Goal: Information Seeking & Learning: Learn about a topic

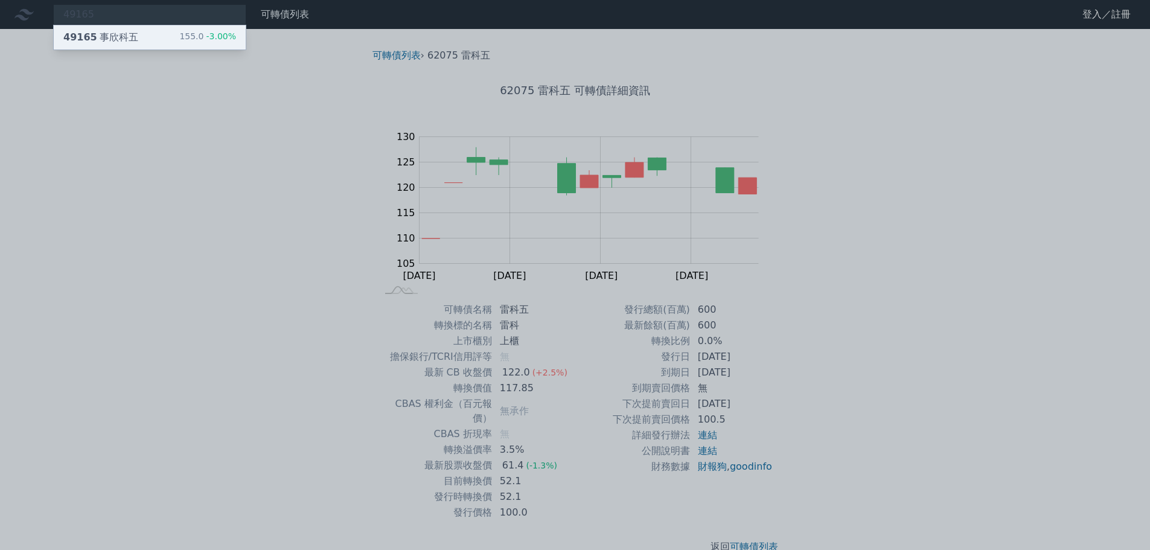
type input "49165"
click at [182, 32] on div "49165 事欣科五 155.0 -3.00%" at bounding box center [150, 37] width 192 height 24
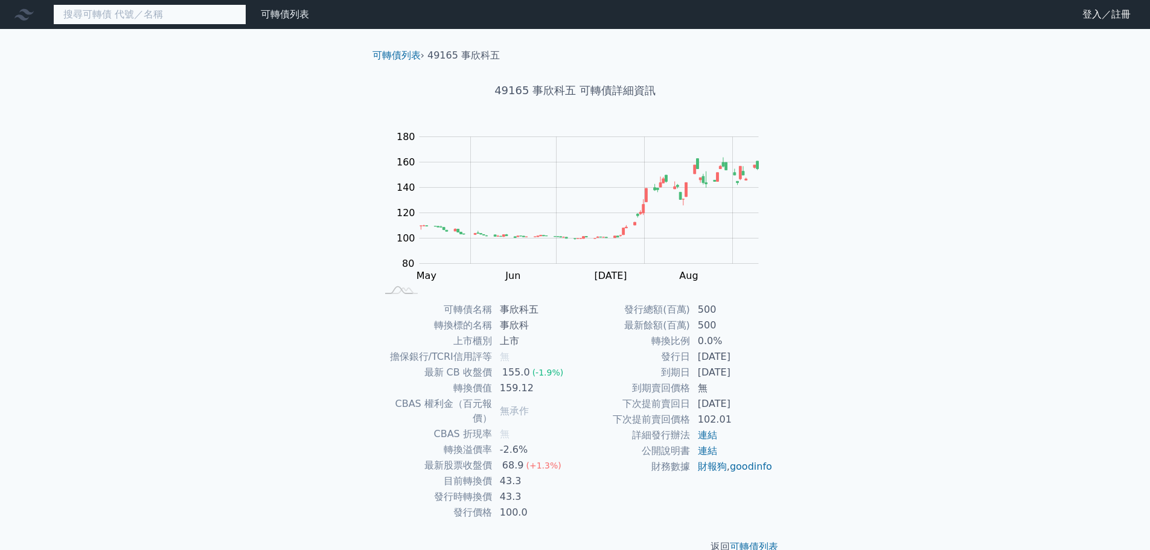
click at [159, 21] on input at bounding box center [149, 14] width 193 height 21
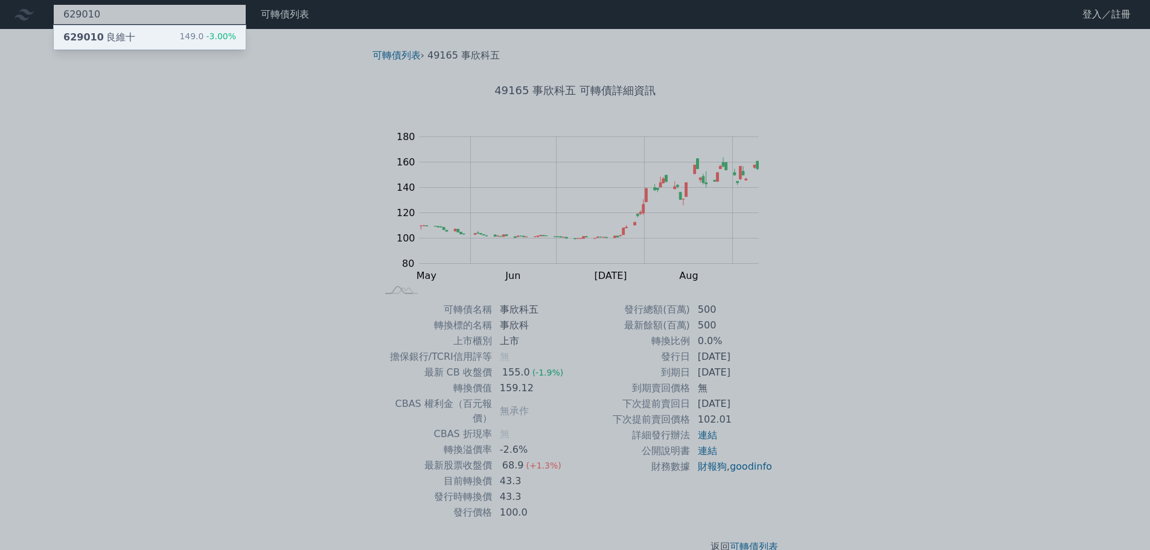
type input "629010"
click at [147, 35] on div "629010 良維十 149.0 -3.00%" at bounding box center [150, 37] width 192 height 24
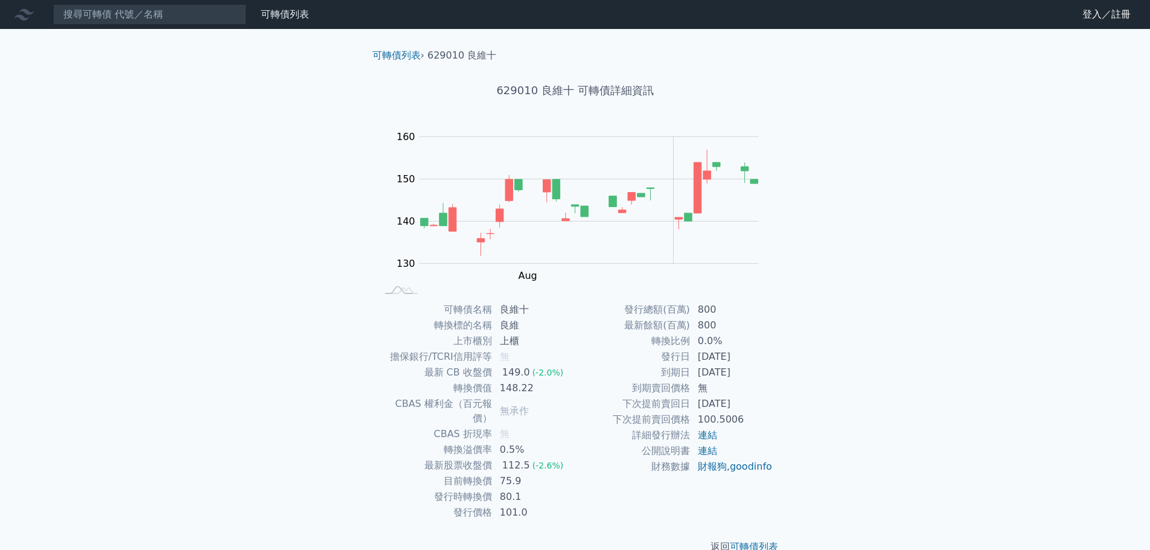
click at [518, 92] on h1 "629010 良維十 可轉債詳細資訊" at bounding box center [575, 90] width 425 height 17
copy h1 "629010"
click at [133, 7] on input at bounding box center [149, 14] width 193 height 21
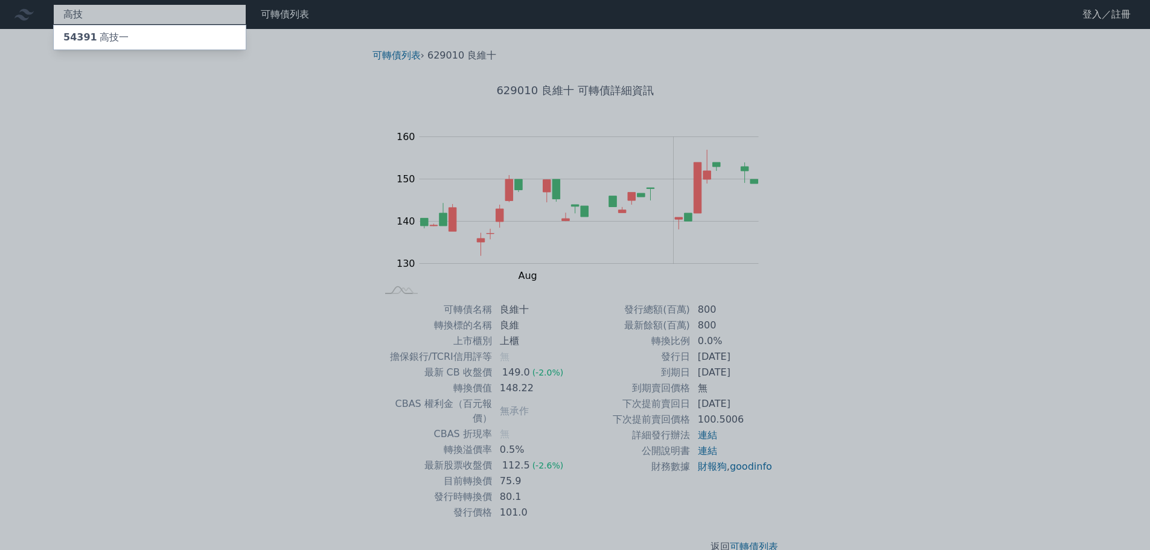
type input "高技"
click at [117, 30] on div "54391 高技一" at bounding box center [95, 37] width 65 height 14
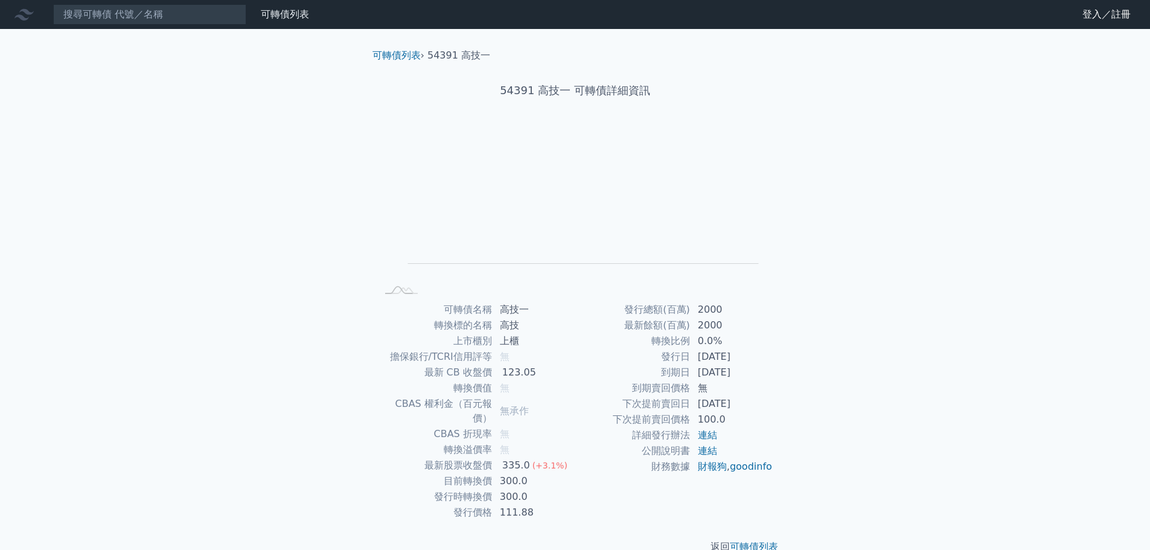
click at [200, 27] on nav "可轉債列表 財務數據 可轉債列表 財務數據 登入／註冊 登入／註冊" at bounding box center [575, 14] width 1150 height 29
drag, startPoint x: 534, startPoint y: 89, endPoint x: 555, endPoint y: 89, distance: 21.1
click at [555, 89] on h1 "54391 高技一 可轉債詳細資訊" at bounding box center [575, 90] width 425 height 17
click at [243, 22] on input at bounding box center [149, 14] width 193 height 21
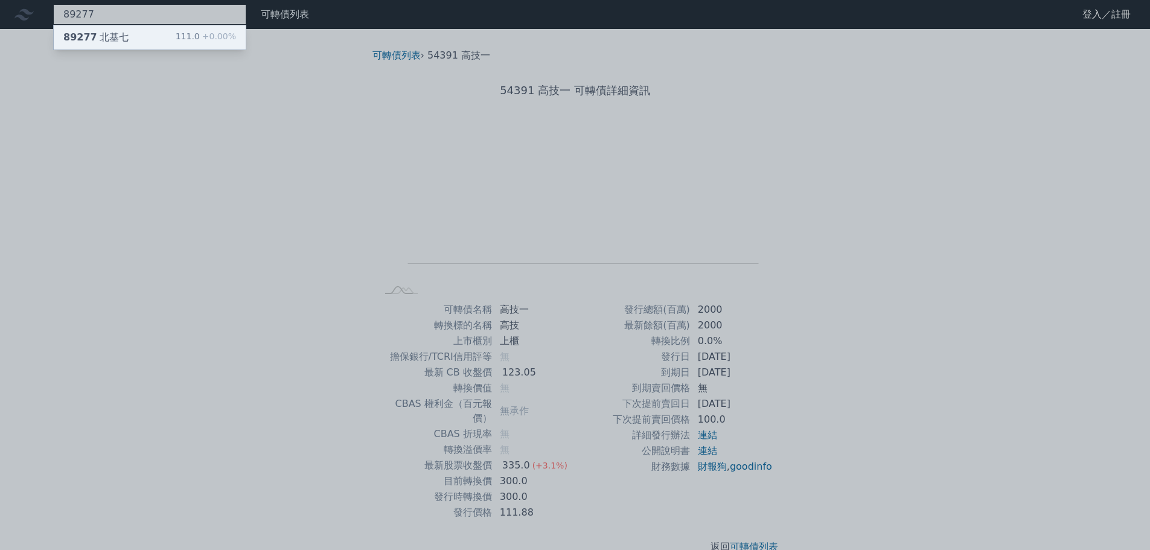
type input "89277"
click at [197, 41] on div "111.0 +0.00%" at bounding box center [206, 37] width 60 height 14
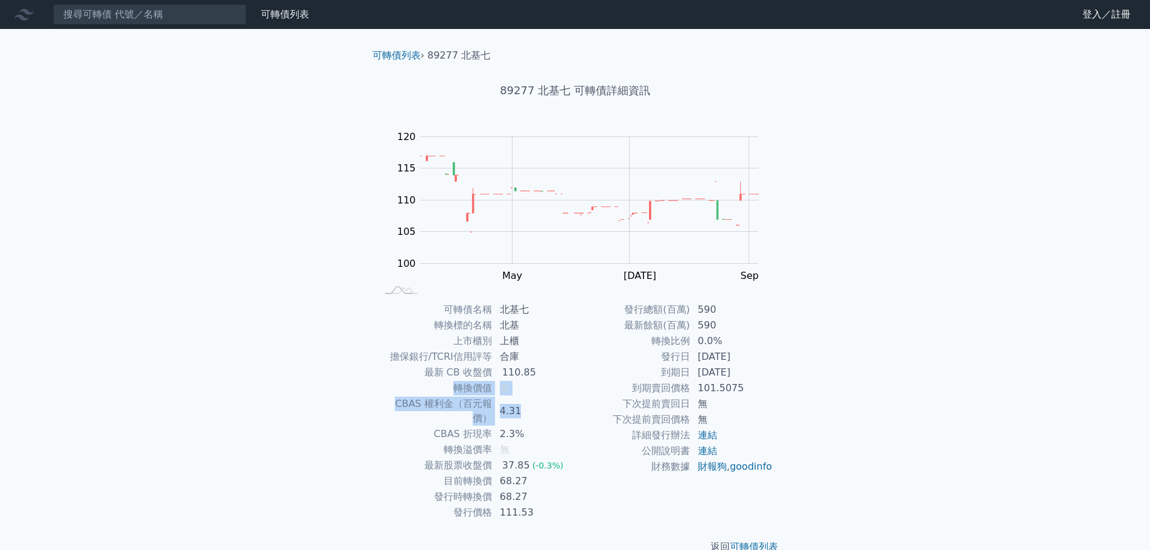
drag, startPoint x: 553, startPoint y: 388, endPoint x: 548, endPoint y: 403, distance: 15.9
click at [550, 402] on tbody "可轉債名稱 北基七 轉換標的名稱 北基 上市櫃別 上櫃 擔保銀行/TCRI信用評等 合庫 最新 CB 收盤價 110.85 轉換價值 無 CBAS 權利金（百…" at bounding box center [476, 411] width 198 height 219
click at [538, 426] on td "2.3%" at bounding box center [534, 434] width 83 height 16
drag, startPoint x: 543, startPoint y: 431, endPoint x: 417, endPoint y: 418, distance: 126.8
click at [417, 418] on tbody "可轉債名稱 北基七 轉換標的名稱 北基 上市櫃別 上櫃 擔保銀行/TCRI信用評等 合庫 最新 CB 收盤價 110.85 轉換價值 無 CBAS 權利金（百…" at bounding box center [476, 411] width 198 height 219
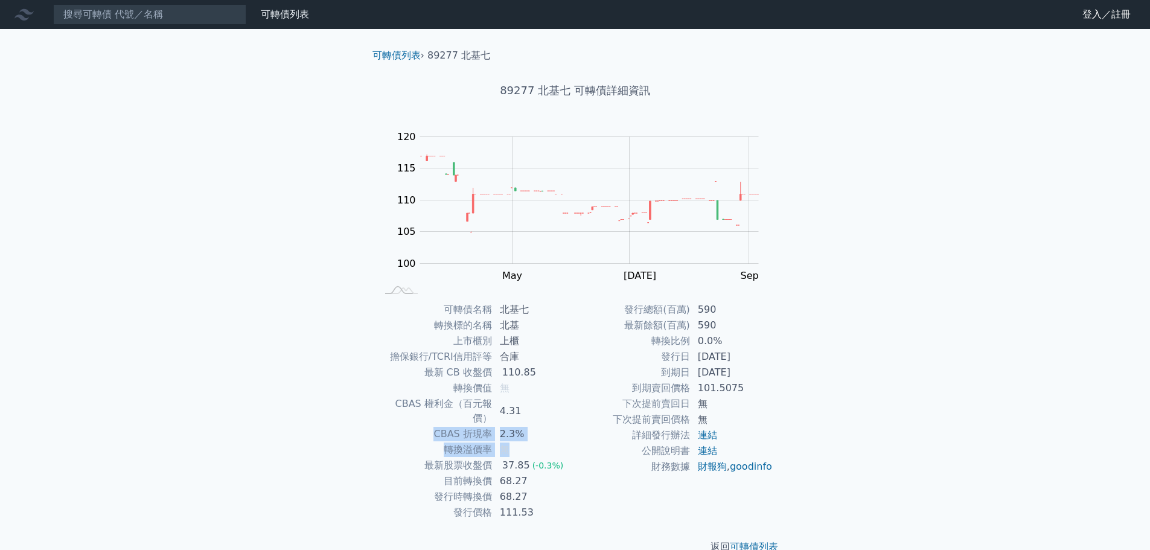
click at [417, 426] on td "CBAS 折現率" at bounding box center [434, 434] width 115 height 16
click at [467, 395] on td "轉換價值" at bounding box center [434, 388] width 115 height 16
drag, startPoint x: 516, startPoint y: 435, endPoint x: 387, endPoint y: 434, distance: 128.6
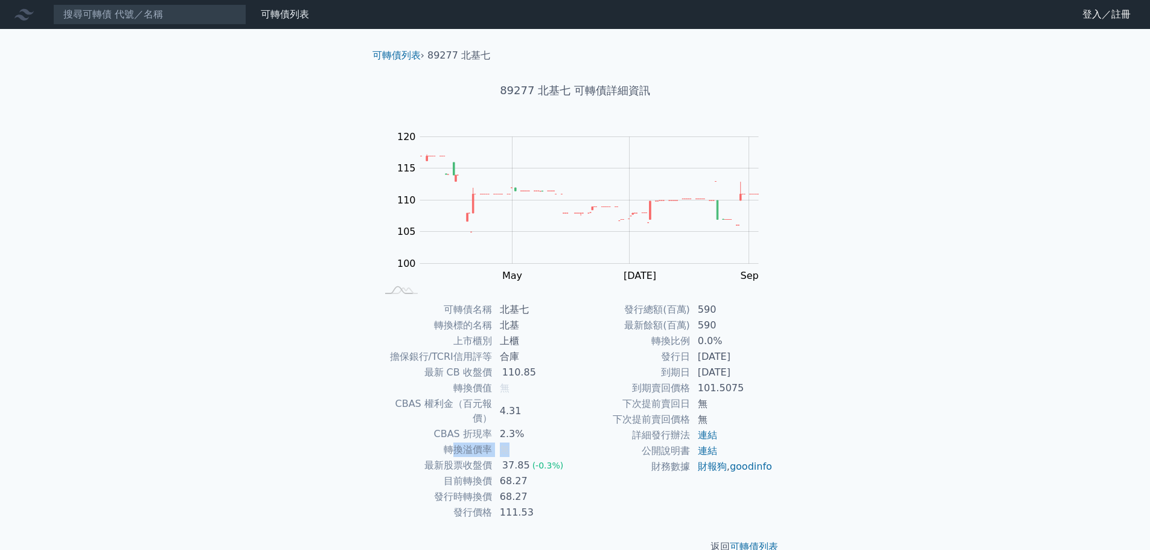
click at [399, 442] on tr "轉換溢價率 無" at bounding box center [476, 450] width 198 height 16
click at [389, 442] on td "轉換溢價率" at bounding box center [434, 450] width 115 height 16
click at [193, 22] on input at bounding box center [149, 14] width 193 height 21
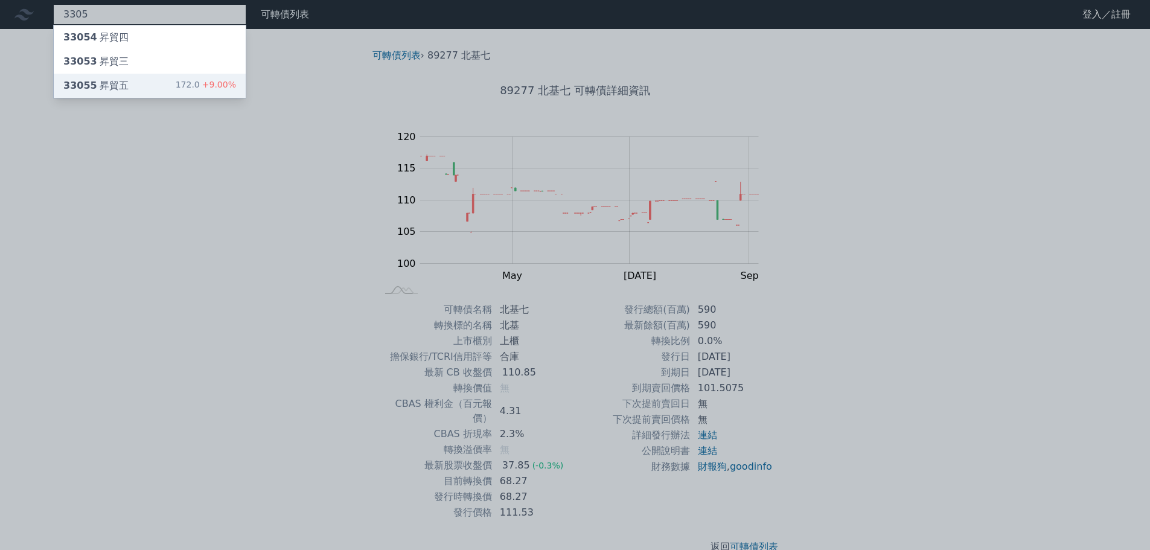
type input "3305"
click at [210, 83] on span "+9.00%" at bounding box center [218, 85] width 36 height 10
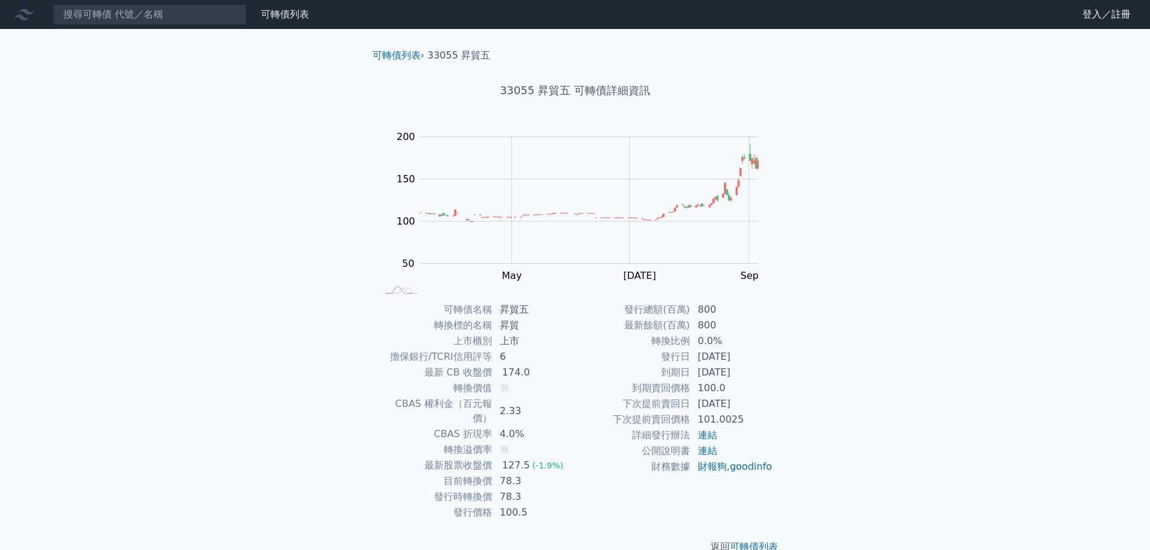
click at [518, 442] on td "無" at bounding box center [534, 450] width 83 height 16
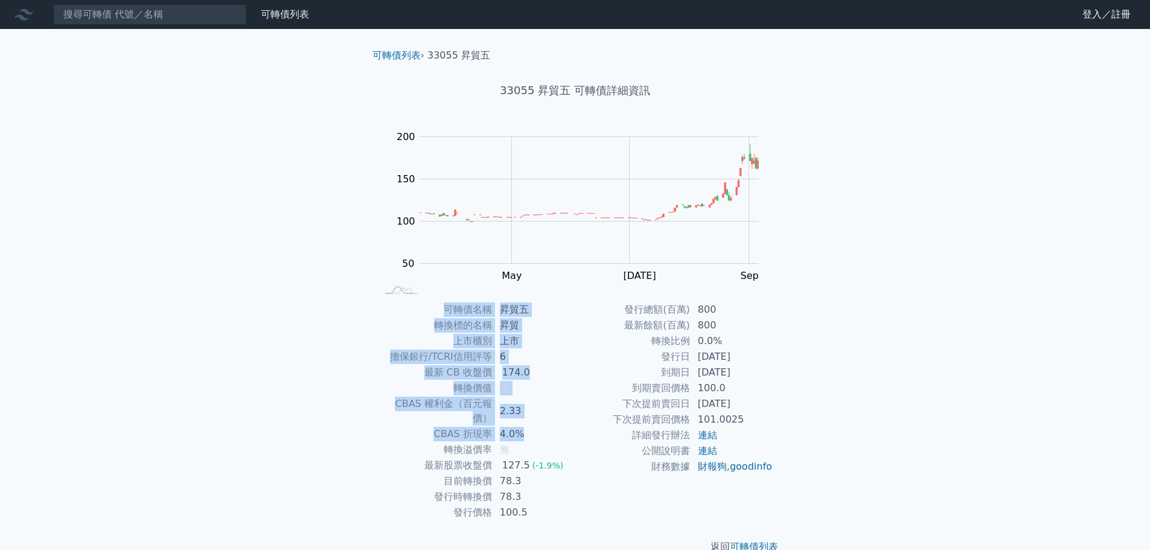
drag, startPoint x: 530, startPoint y: 419, endPoint x: 324, endPoint y: 355, distance: 215.6
click at [324, 355] on div "可轉債列表 財務數據 可轉債列表 財務數據 登入／註冊 登入／註冊 可轉債列表 › 33055 昇貿五 33055 昇貿五 可轉債詳細資訊 Zoom Out …" at bounding box center [575, 287] width 1150 height 574
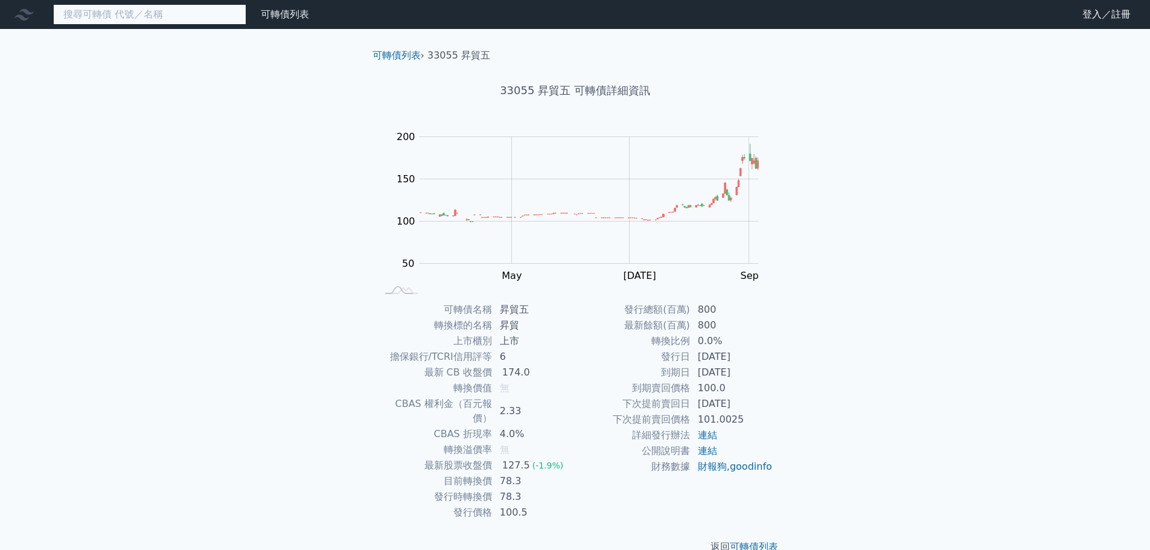
click at [178, 11] on input at bounding box center [149, 14] width 193 height 21
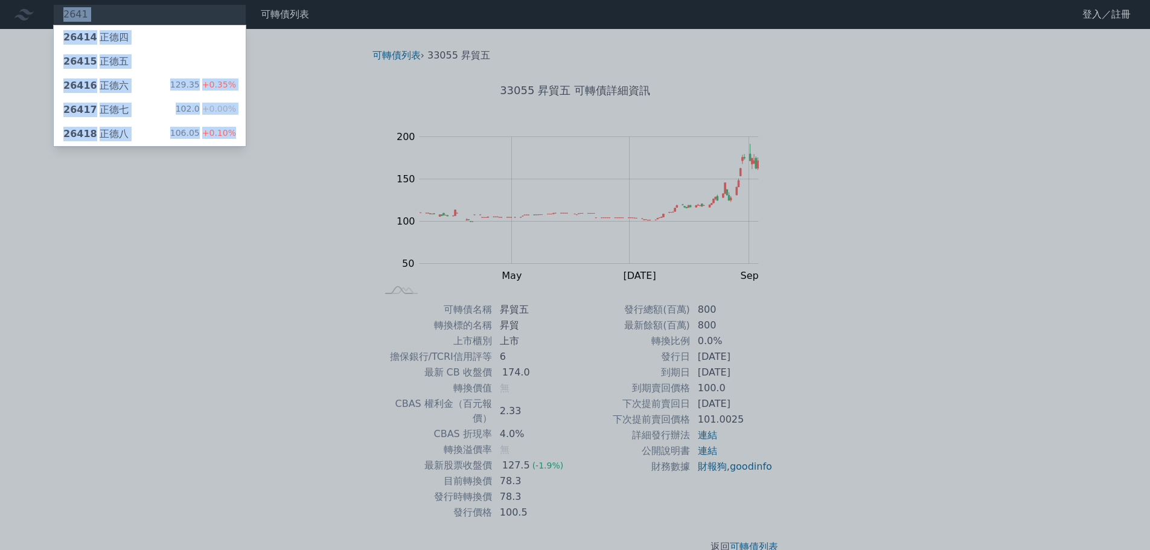
drag, startPoint x: 127, startPoint y: 12, endPoint x: -47, endPoint y: -7, distance: 175.0
click at [0, 0] on html "2641 26414 正德四 26415 正德五 26416 正德六 129.35 +0.35% 26417 正德七 102.0 +0.00% 26418 正…" at bounding box center [575, 287] width 1150 height 574
click at [114, 20] on div at bounding box center [575, 275] width 1150 height 550
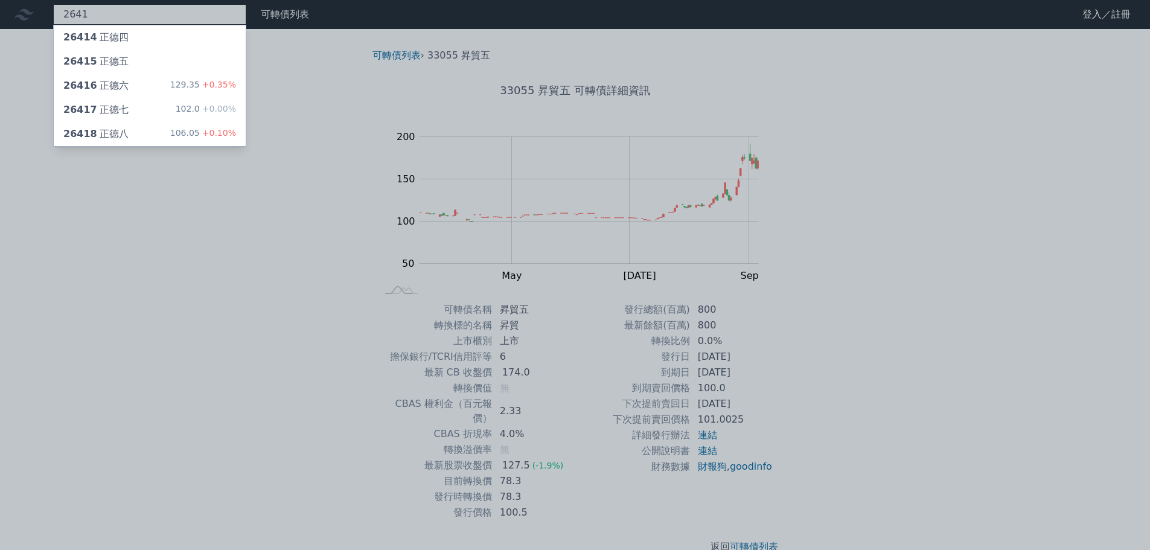
click at [114, 20] on div "2641 26414 正德四 26415 正德五 26416 正德六 129.35 +0.35% 26417 正德七 102.0 +0.00% 26418 正…" at bounding box center [149, 14] width 193 height 21
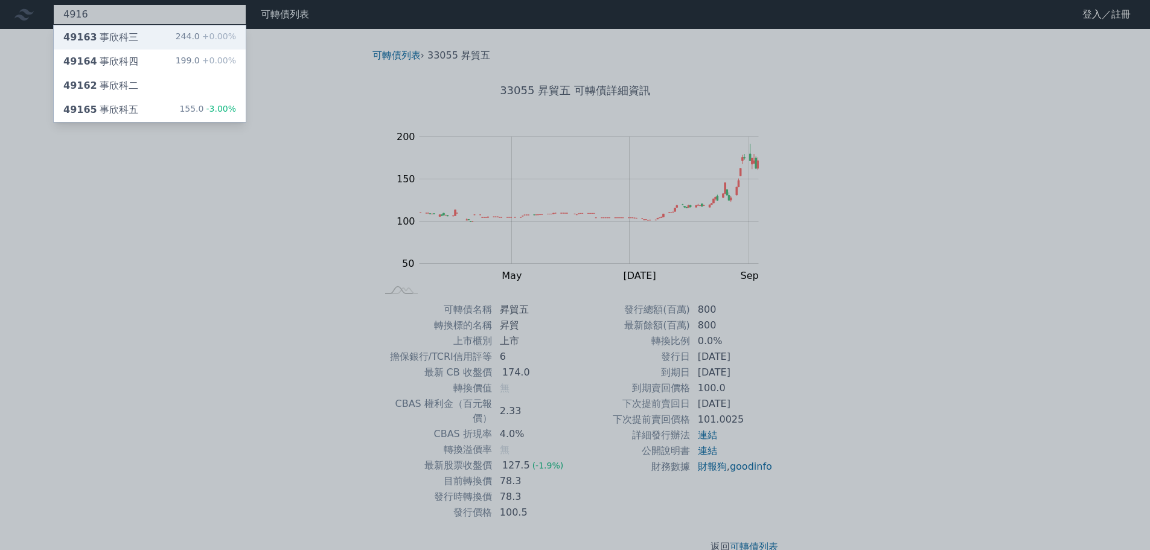
type input "4916"
click at [117, 41] on div "49163 事欣科三" at bounding box center [100, 37] width 75 height 14
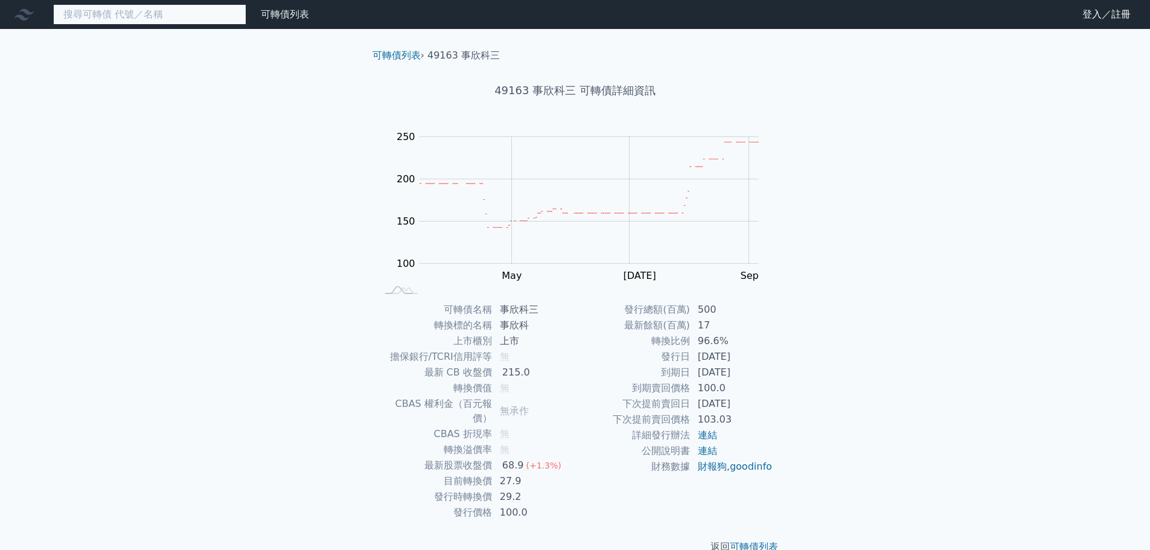
click at [152, 18] on input at bounding box center [149, 14] width 193 height 21
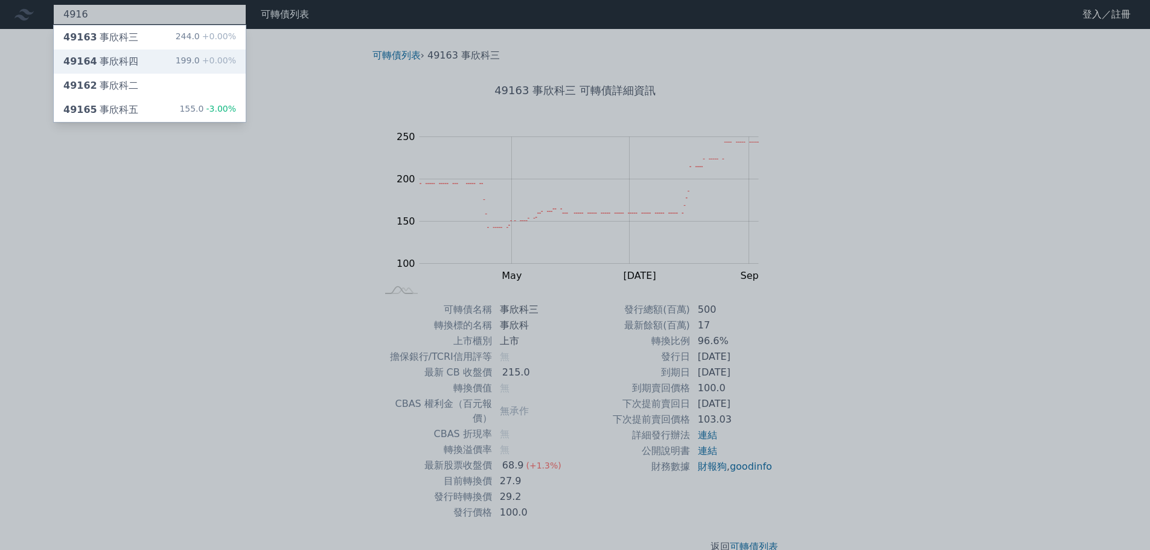
type input "4916"
click at [145, 63] on div "49164 事欣科四 199.0 +0.00%" at bounding box center [150, 62] width 192 height 24
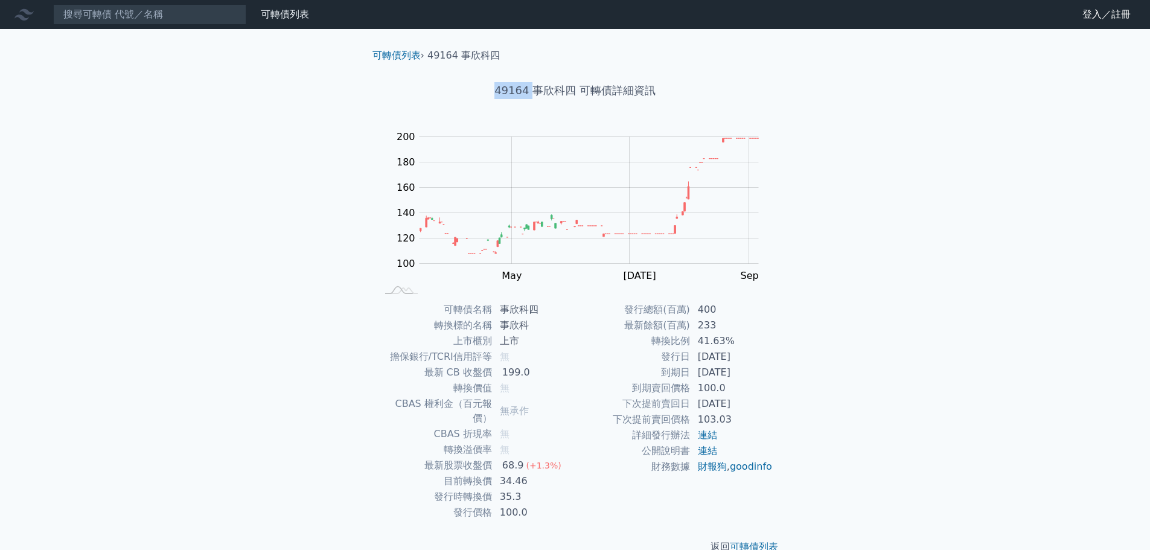
drag, startPoint x: 492, startPoint y: 94, endPoint x: 532, endPoint y: 94, distance: 40.5
click at [532, 94] on h1 "49164 事欣科四 可轉債詳細資訊" at bounding box center [575, 90] width 425 height 17
copy h1 "49164"
click at [281, 397] on div "可轉債列表 財務數據 可轉債列表 財務數據 登入／註冊 登入／註冊 可轉債列表 › 49164 事欣科四 49164 事欣科四 可轉債詳細資訊 Zoom Ou…" at bounding box center [575, 287] width 1150 height 574
drag, startPoint x: 498, startPoint y: 91, endPoint x: 524, endPoint y: 89, distance: 26.6
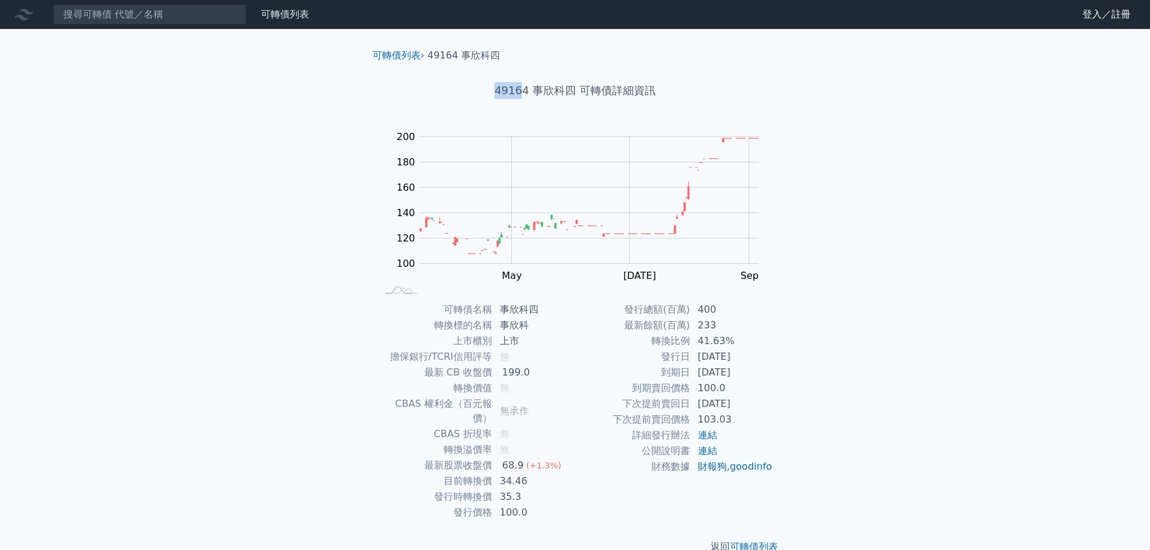
click at [524, 89] on h1 "49164 事欣科四 可轉債詳細資訊" at bounding box center [575, 90] width 425 height 17
drag, startPoint x: 530, startPoint y: 89, endPoint x: 567, endPoint y: 88, distance: 36.8
click at [567, 88] on h1 "49164 事欣科四 可轉債詳細資訊" at bounding box center [575, 90] width 425 height 17
click at [132, 21] on input at bounding box center [149, 14] width 193 height 21
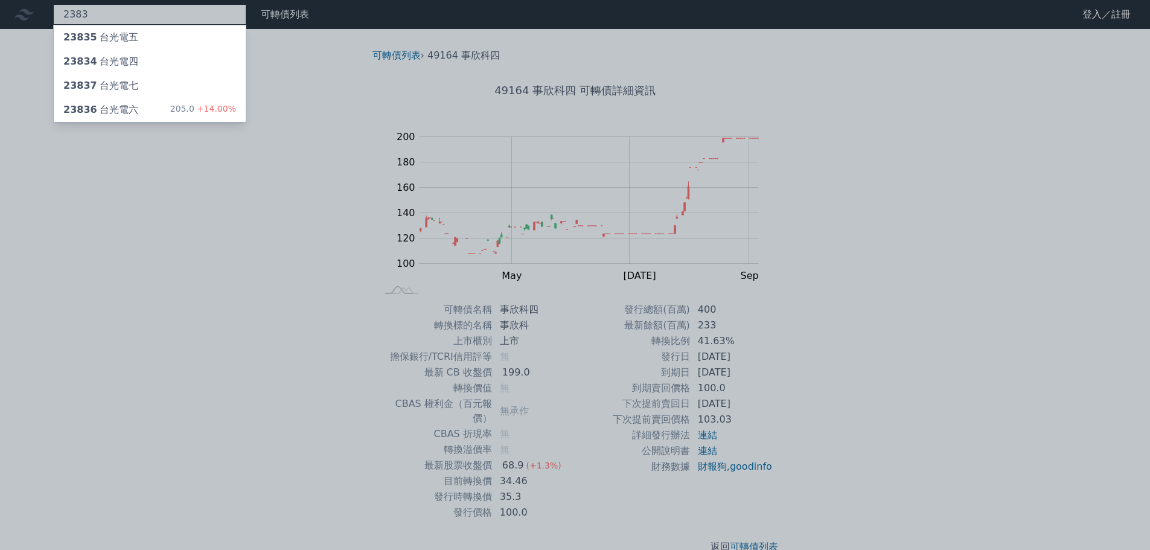
type input "2383"
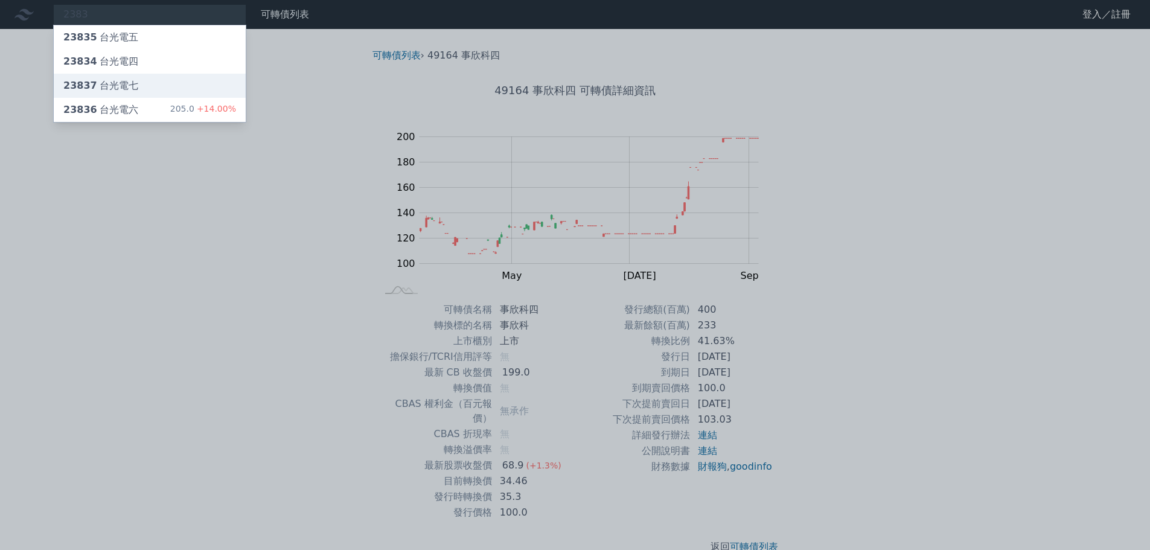
click at [176, 95] on div "23837 台光電七" at bounding box center [150, 86] width 192 height 24
